Goal: Use online tool/utility: Utilize a website feature to perform a specific function

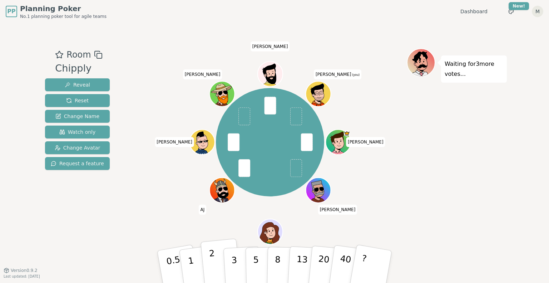
click at [216, 272] on button "2" at bounding box center [221, 266] width 41 height 57
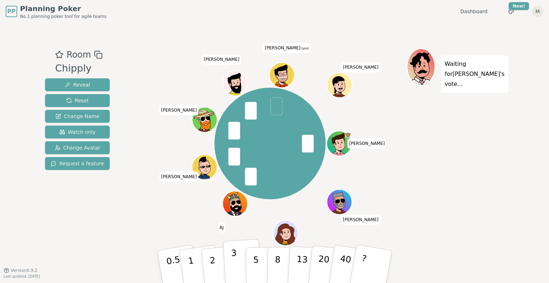
click at [235, 263] on p "3" at bounding box center [235, 267] width 8 height 39
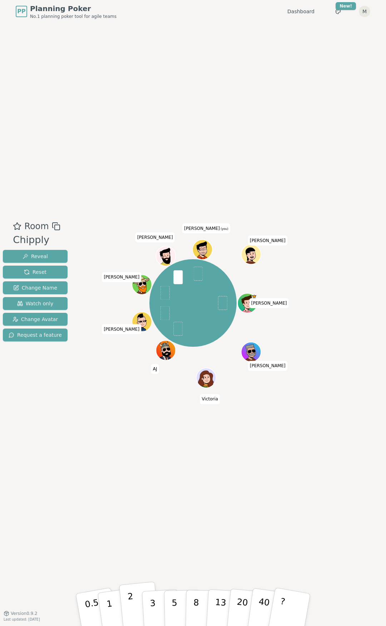
click at [127, 282] on button "2" at bounding box center [139, 610] width 41 height 57
click at [159, 282] on button "3" at bounding box center [161, 610] width 39 height 56
click at [161, 282] on button "3" at bounding box center [161, 610] width 39 height 56
click at [132, 282] on p "2" at bounding box center [131, 610] width 9 height 39
click at [125, 282] on button "2" at bounding box center [139, 610] width 41 height 57
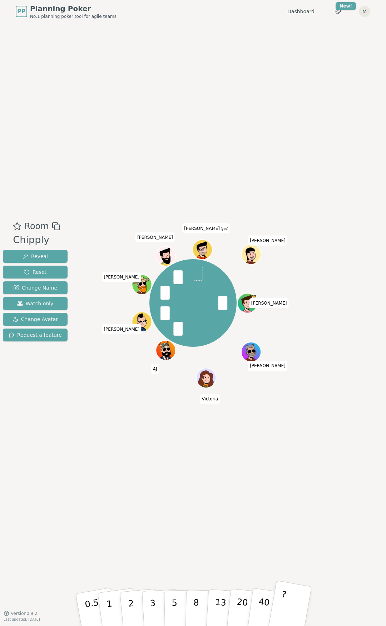
click at [288, 282] on button "?" at bounding box center [289, 609] width 45 height 59
click at [136, 282] on button "2" at bounding box center [139, 610] width 41 height 57
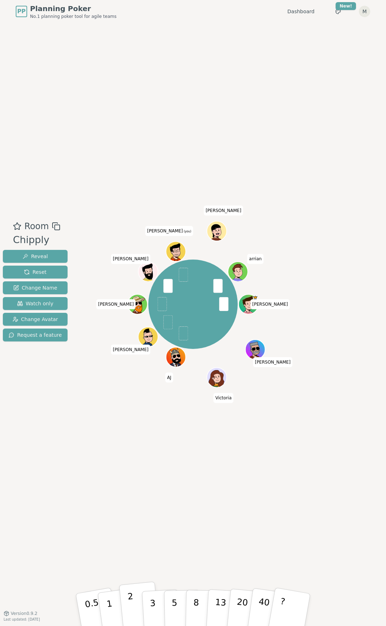
click at [132, 282] on p "2" at bounding box center [131, 610] width 9 height 39
click at [52, 271] on button "Reset" at bounding box center [35, 272] width 65 height 13
click at [133, 282] on button "2" at bounding box center [139, 610] width 41 height 57
click at [35, 282] on span "Watch only" at bounding box center [35, 303] width 36 height 7
